Goal: Transaction & Acquisition: Purchase product/service

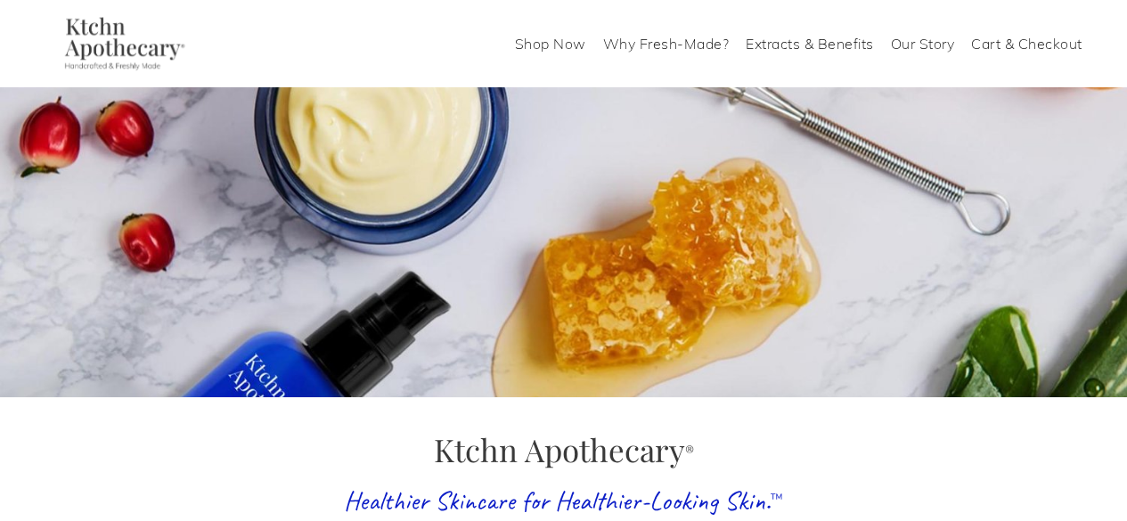
click at [561, 46] on link "Shop Now" at bounding box center [550, 43] width 71 height 29
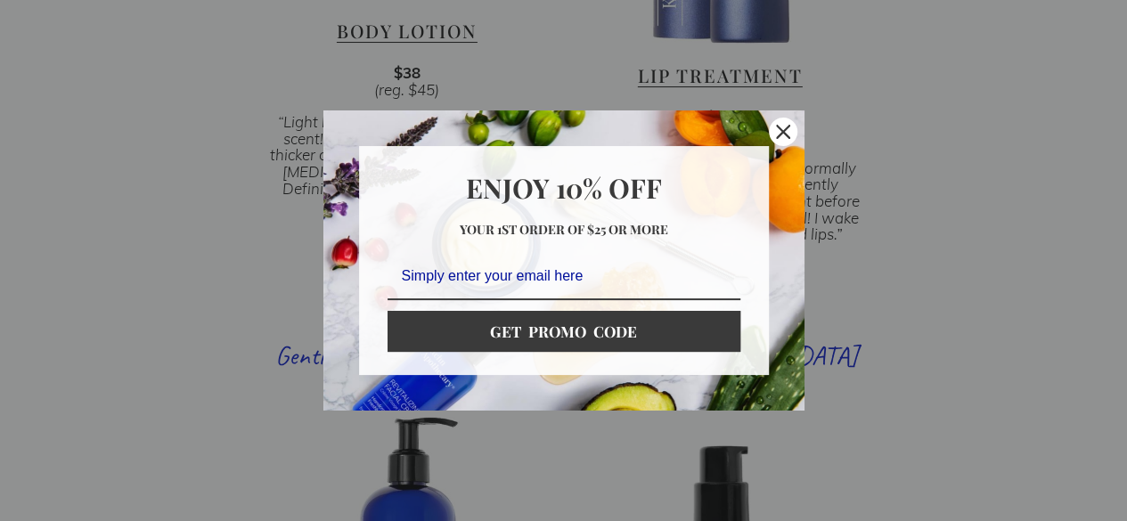
scroll to position [3743, 0]
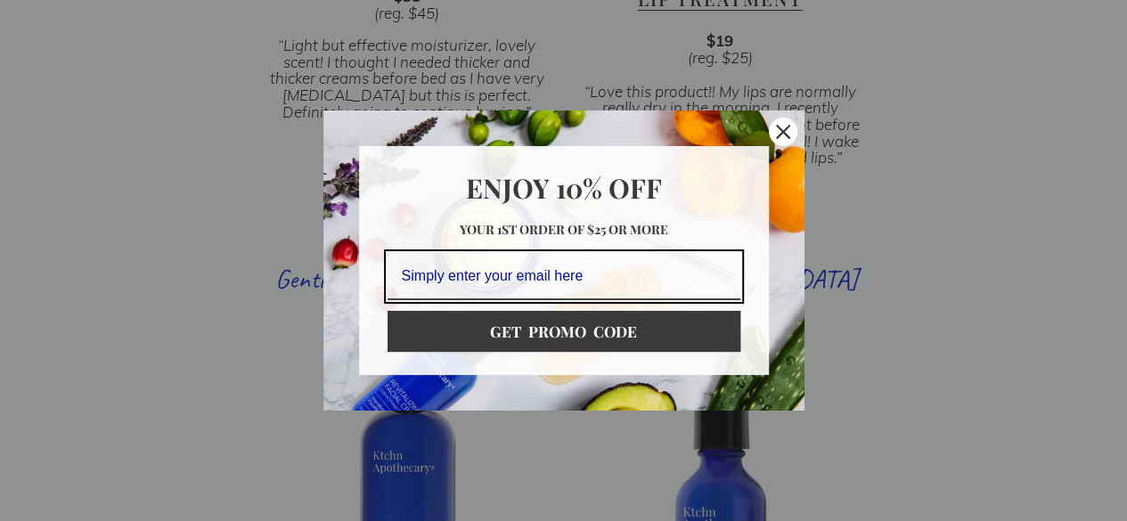
click at [1093, 232] on div "Marketing offer form" at bounding box center [563, 260] width 1127 height 521
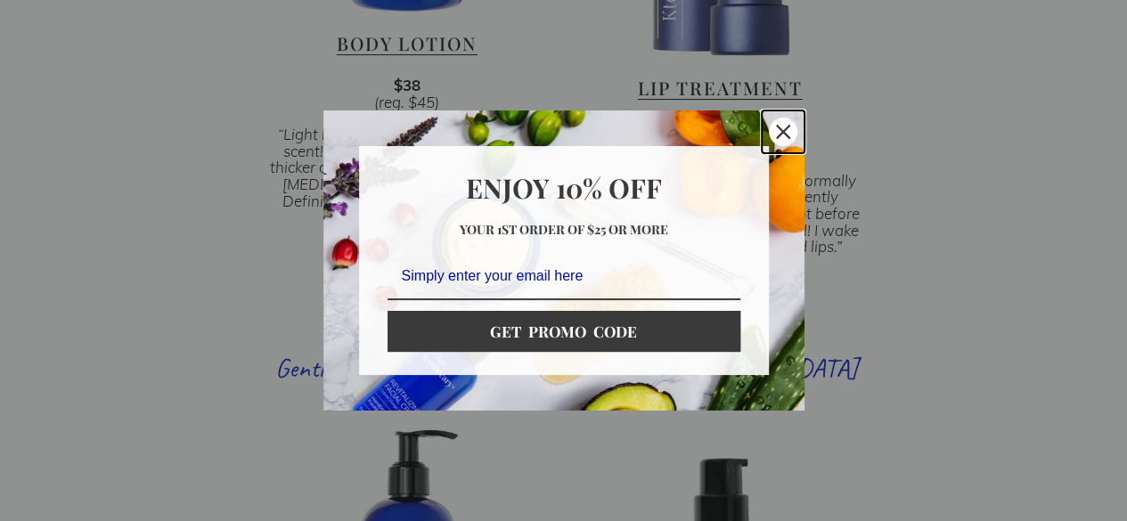
click at [779, 117] on button "Close" at bounding box center [783, 131] width 43 height 43
